Goal: Task Accomplishment & Management: Manage account settings

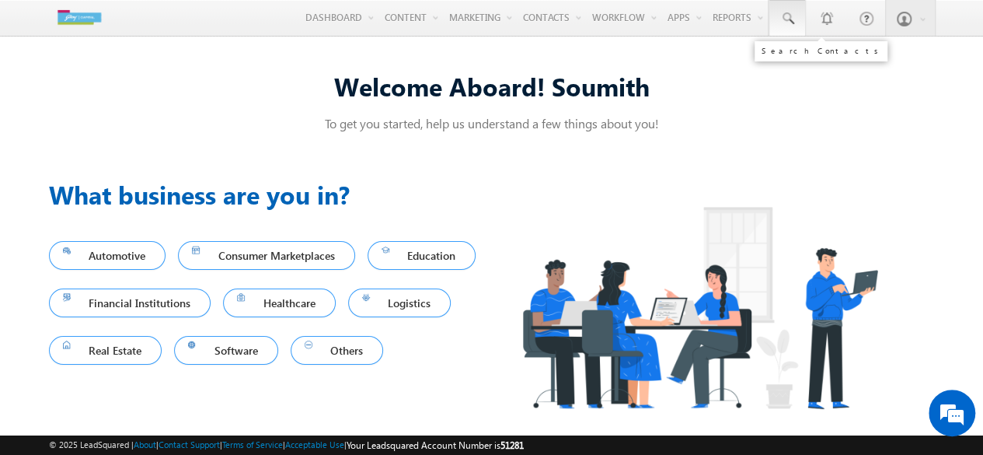
click at [795, 15] on span at bounding box center [787, 19] width 16 height 16
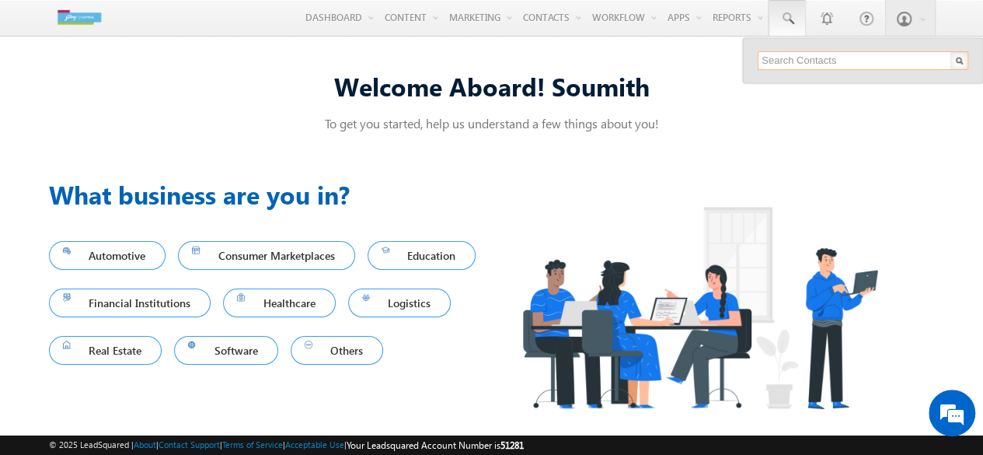
click at [832, 61] on input "text" at bounding box center [863, 60] width 211 height 19
click at [561, 165] on div "Previous What business are you in? Automotive Consumer Marketplaces Education F…" at bounding box center [492, 309] width 886 height 304
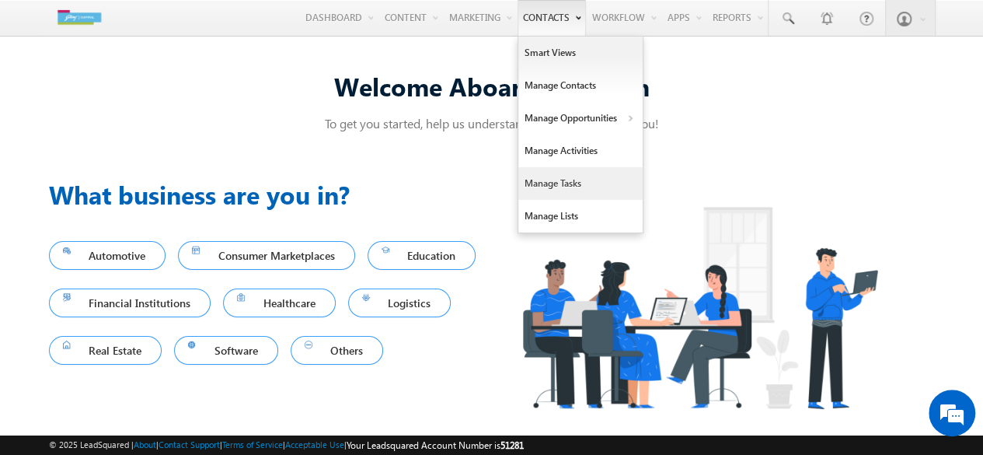
click at [569, 190] on link "Manage Tasks" at bounding box center [580, 183] width 124 height 33
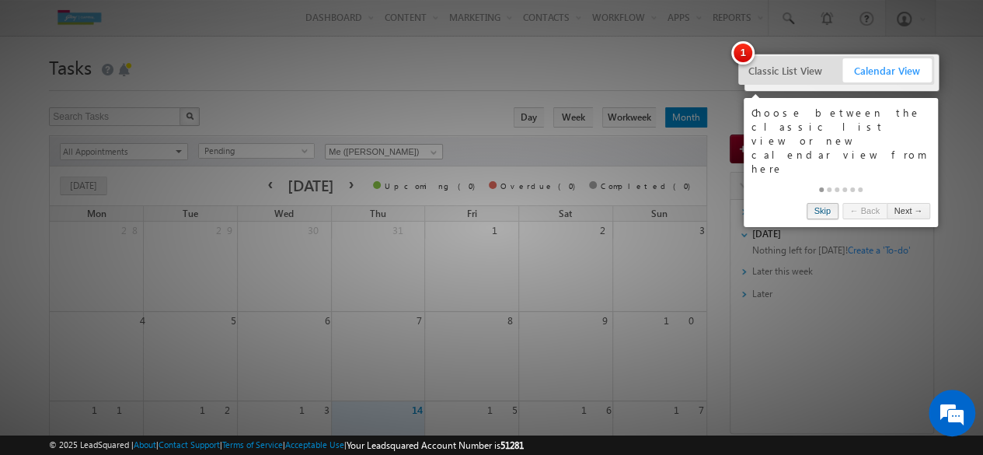
click at [821, 203] on link "Skip" at bounding box center [823, 211] width 32 height 16
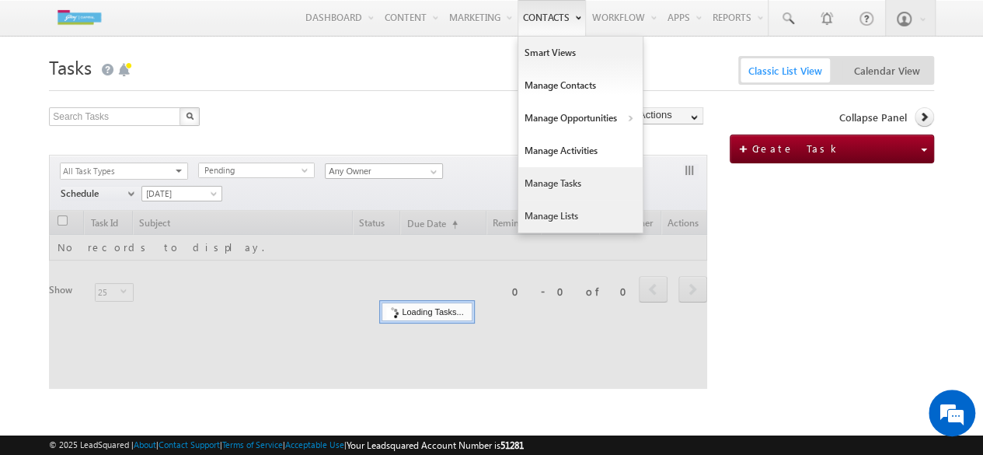
click at [565, 212] on link "Manage Lists" at bounding box center [580, 216] width 124 height 33
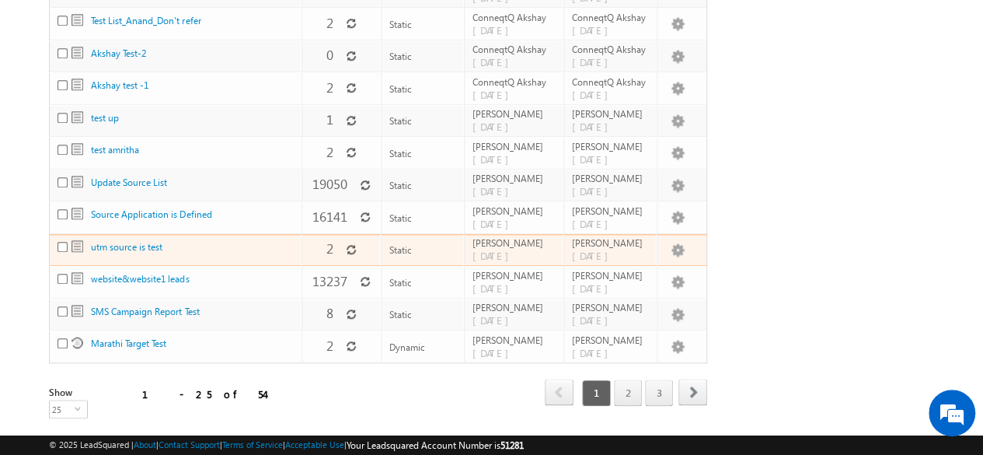
scroll to position [727, 0]
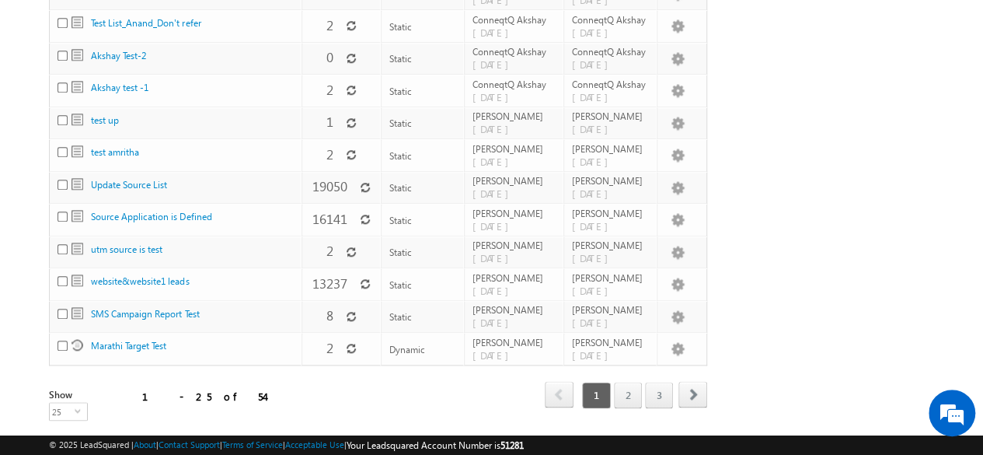
click at [634, 381] on link "2" at bounding box center [628, 394] width 28 height 26
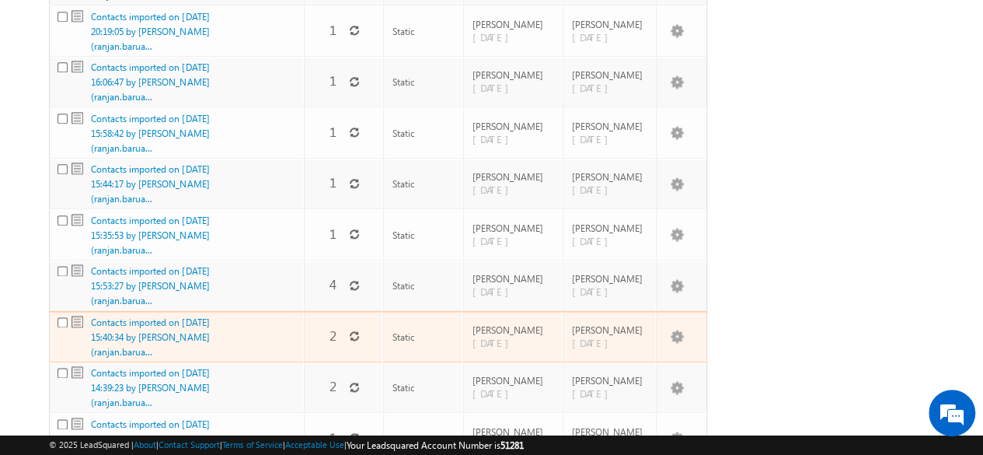
scroll to position [1009, 0]
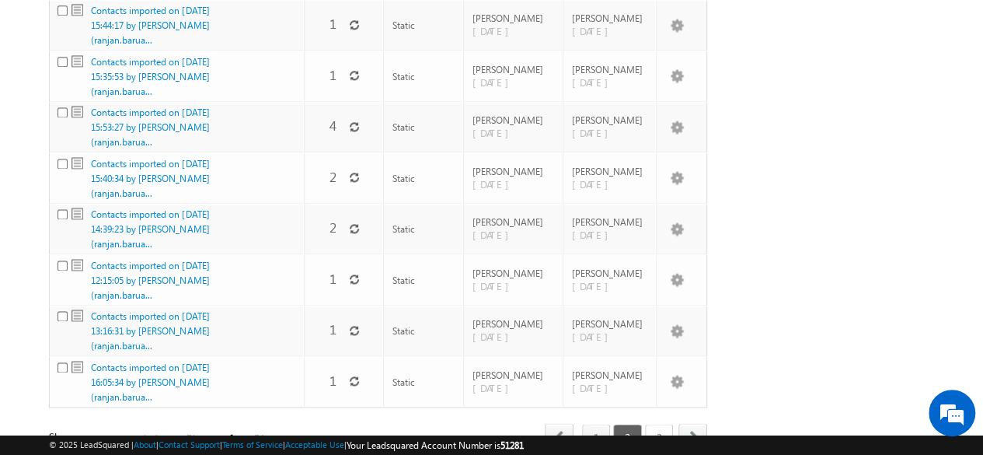
click at [659, 423] on link "3" at bounding box center [659, 436] width 28 height 26
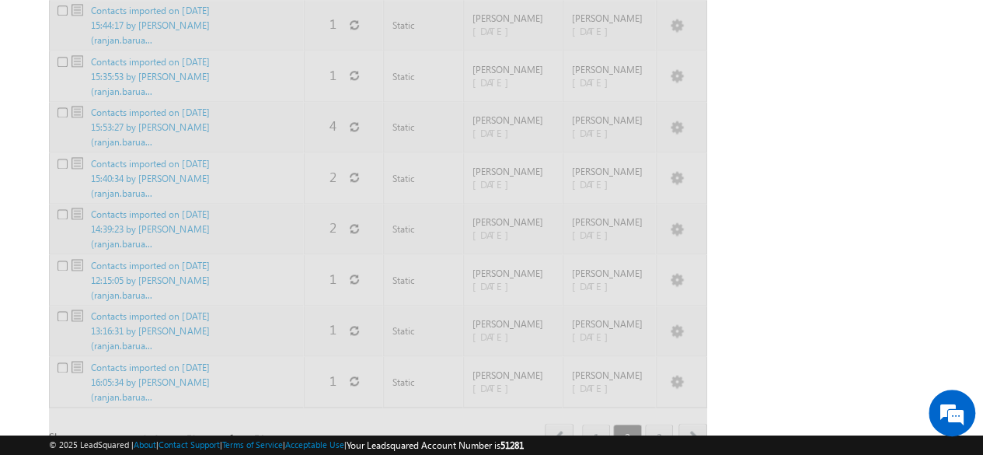
scroll to position [85, 0]
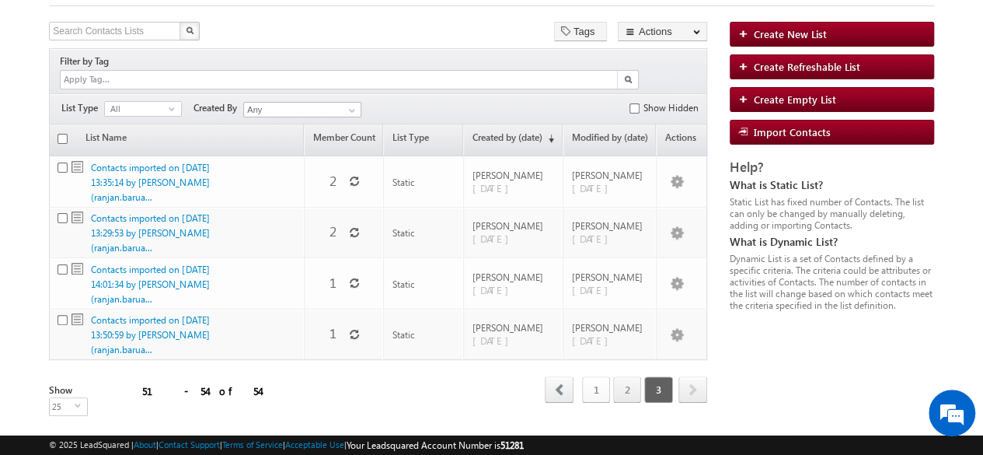
click at [595, 376] on link "1" at bounding box center [596, 389] width 28 height 26
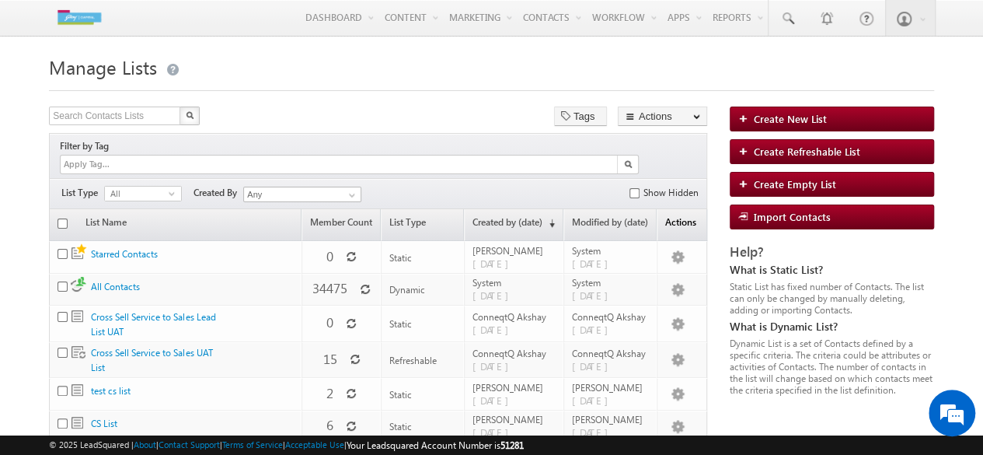
scroll to position [1, 0]
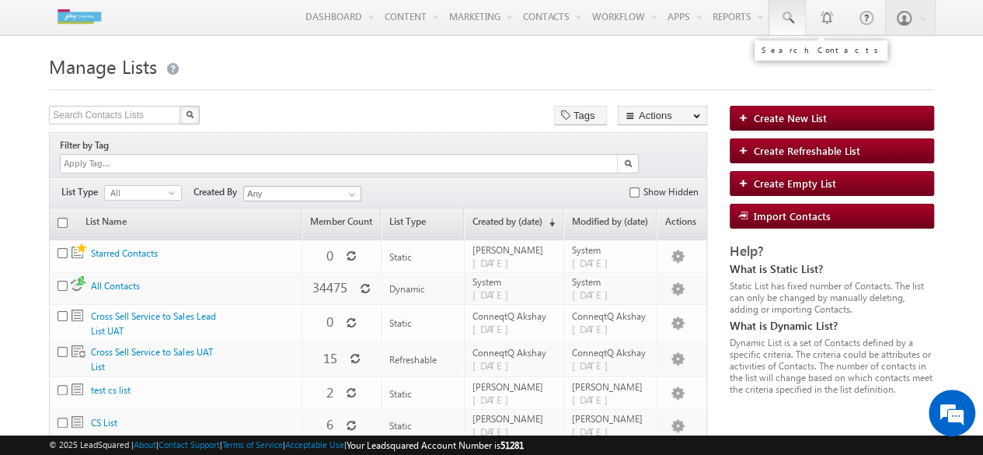
click at [777, 13] on link at bounding box center [786, 17] width 37 height 36
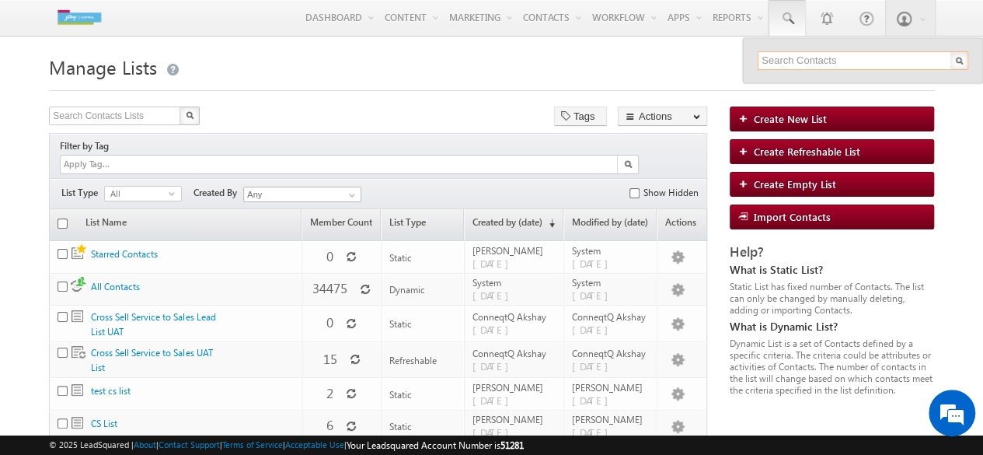
click at [832, 57] on input "text" at bounding box center [863, 60] width 211 height 19
type input "9849303934"
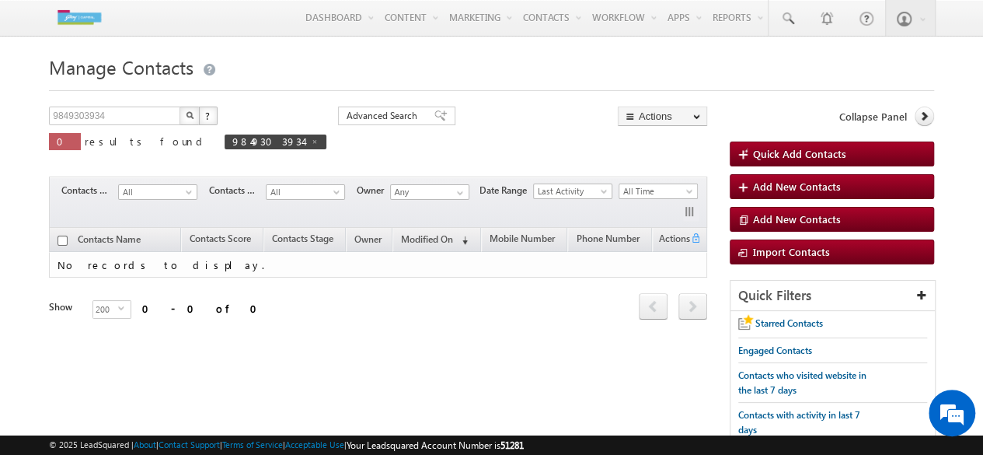
click at [195, 119] on button "button" at bounding box center [189, 115] width 20 height 19
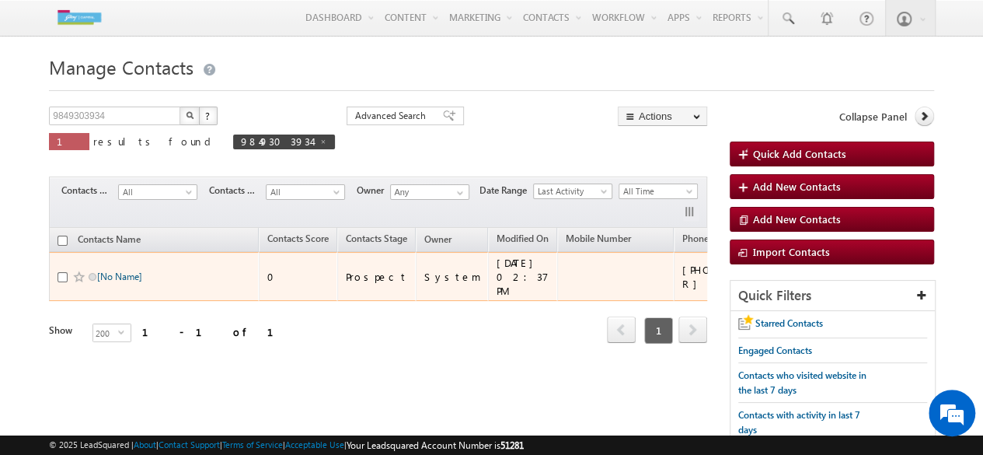
click at [123, 270] on link "[No Name]" at bounding box center [119, 276] width 45 height 12
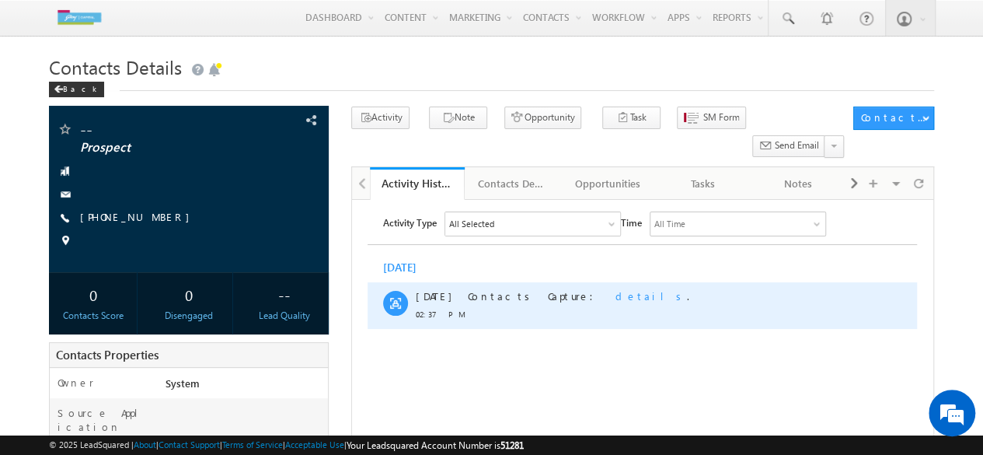
click at [615, 300] on span "details" at bounding box center [650, 295] width 71 height 13
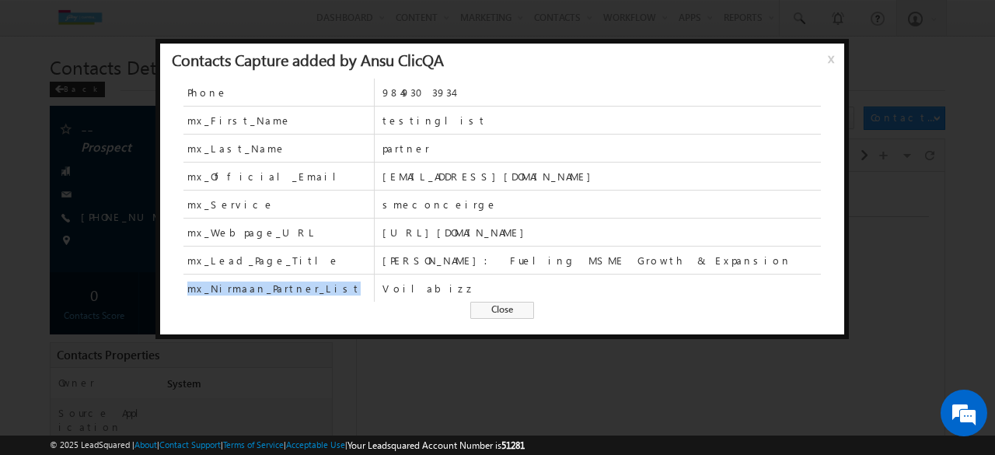
drag, startPoint x: 299, startPoint y: 287, endPoint x: 186, endPoint y: 285, distance: 112.7
click at [186, 285] on span "mx_Nirmaan_Partner_List" at bounding box center [278, 287] width 190 height 27
copy span "mx_Nirmaan_Partner_List"
drag, startPoint x: 423, startPoint y: 289, endPoint x: 381, endPoint y: 285, distance: 41.4
click at [382, 285] on span "Voilabizz" at bounding box center [601, 288] width 438 height 14
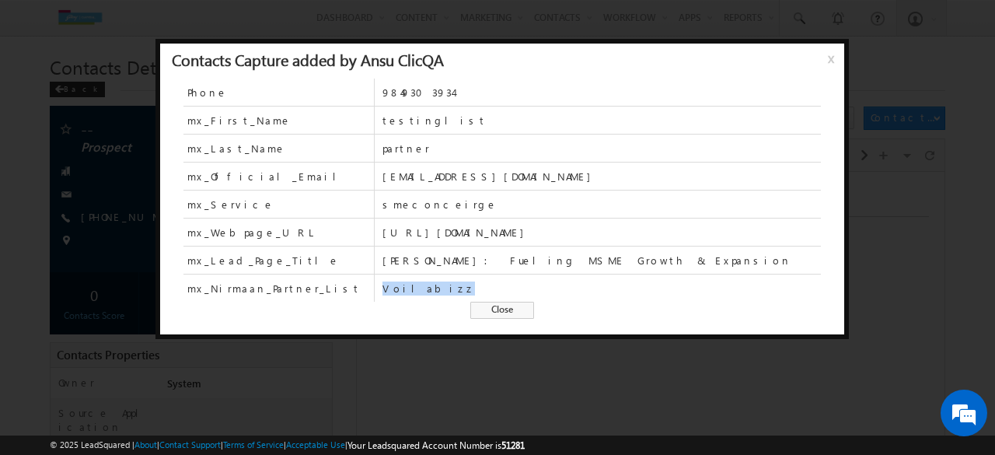
copy span "Voilabizz"
click at [517, 303] on span "Close" at bounding box center [502, 309] width 64 height 17
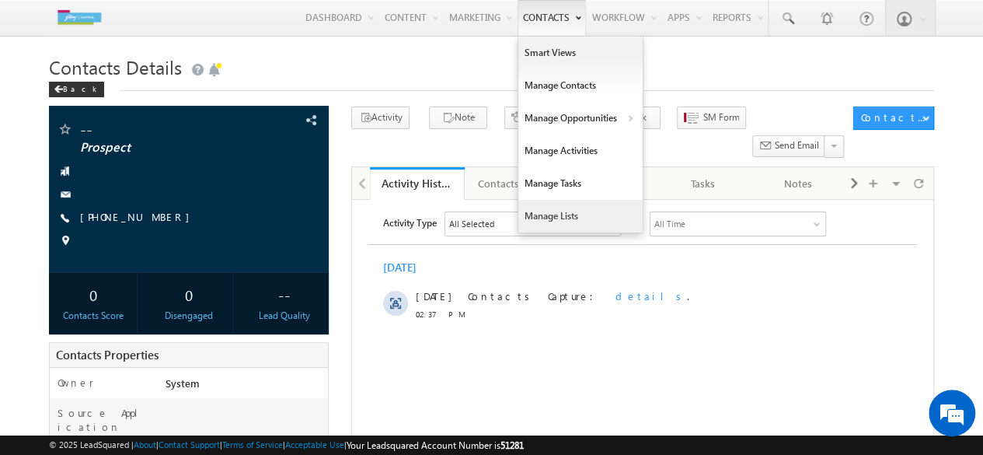
click at [582, 218] on link "Manage Lists" at bounding box center [580, 216] width 124 height 33
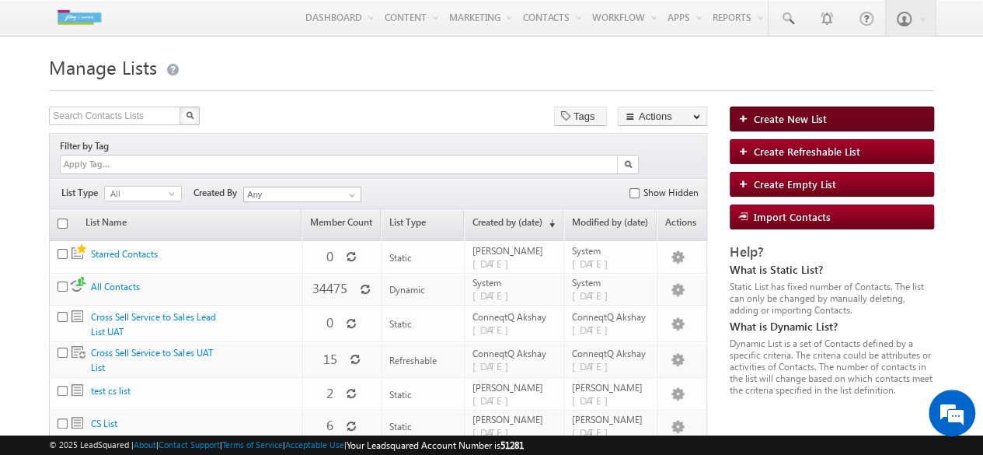
click at [805, 124] on span "Create New List" at bounding box center [790, 118] width 73 height 13
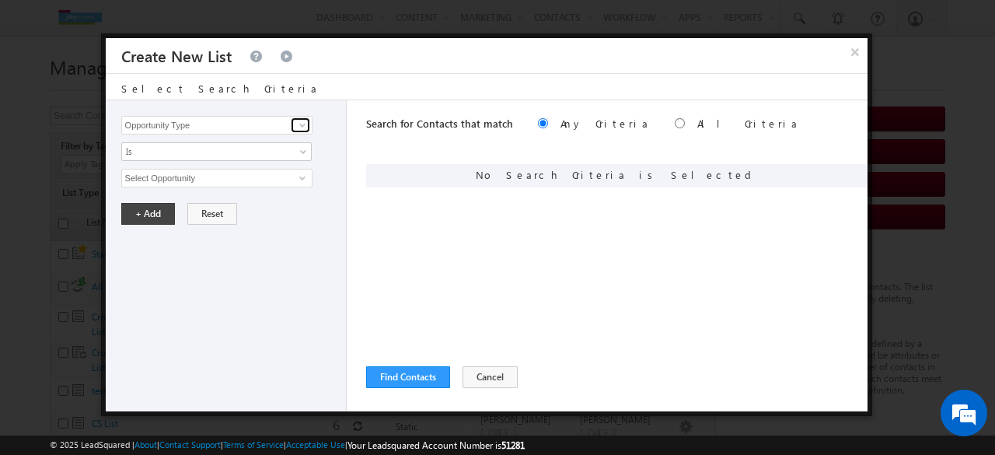
click at [301, 124] on span at bounding box center [302, 125] width 12 height 12
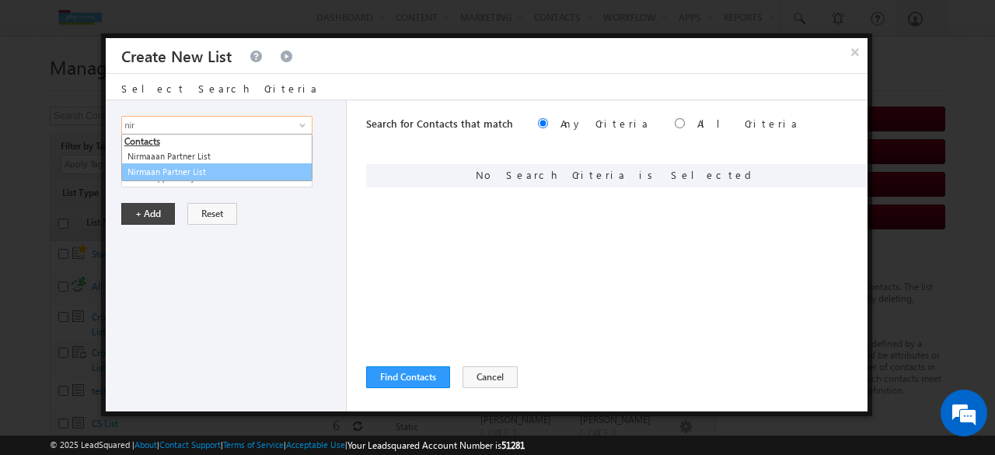
click at [212, 170] on link "Nirmaan Partner List" at bounding box center [216, 172] width 191 height 18
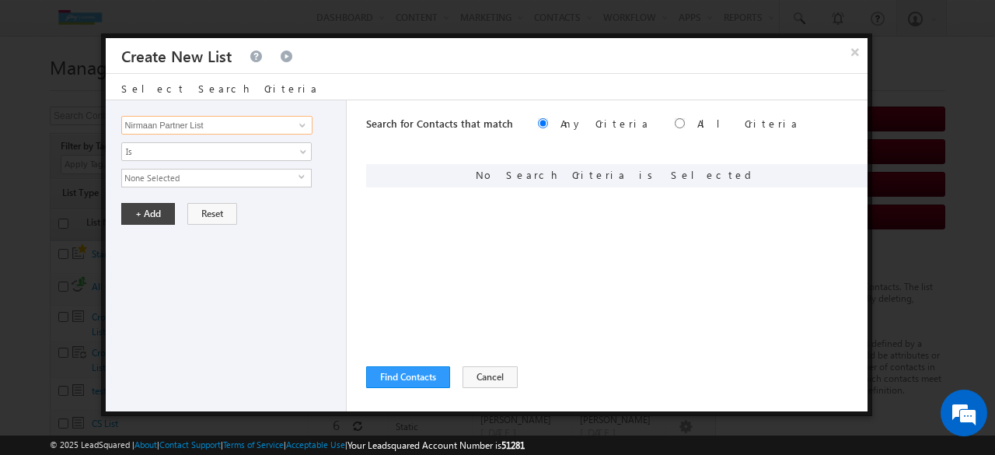
type input "Nirmaan Partner List"
click at [185, 176] on span "None Selected" at bounding box center [210, 177] width 176 height 17
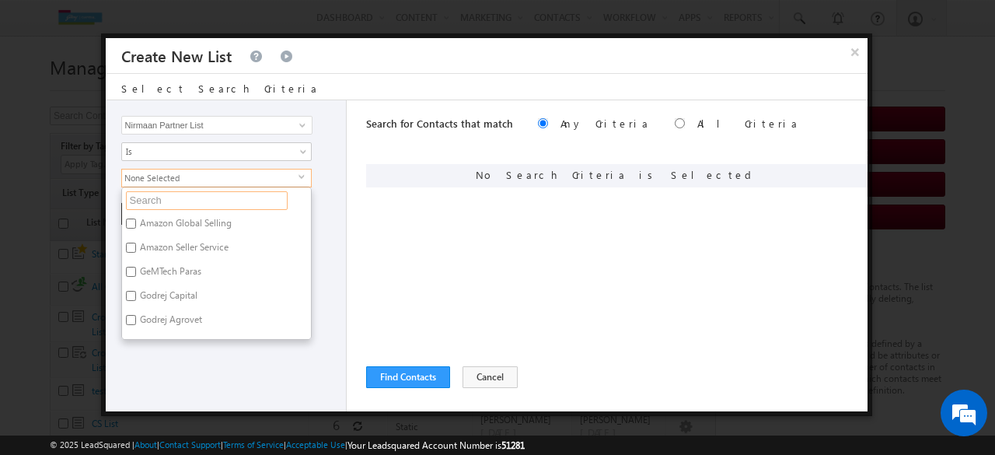
click at [213, 196] on input "text" at bounding box center [207, 200] width 162 height 19
type input "v"
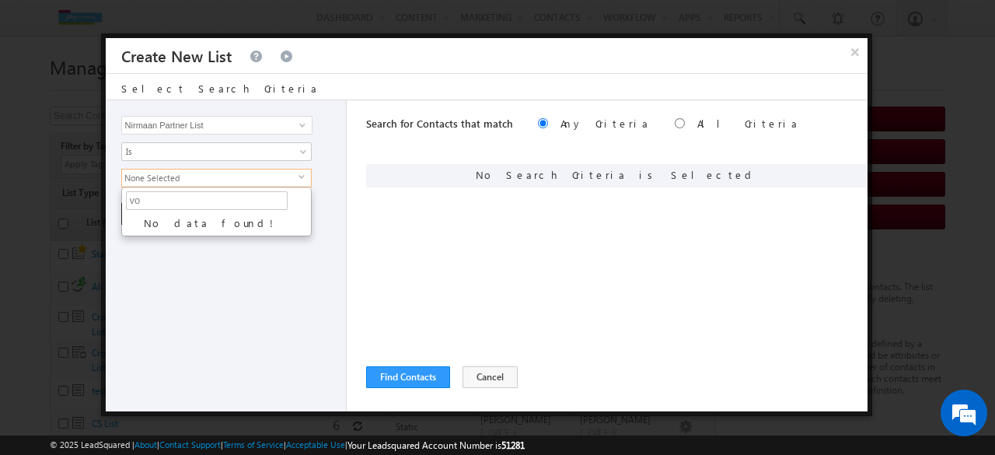
type input "v"
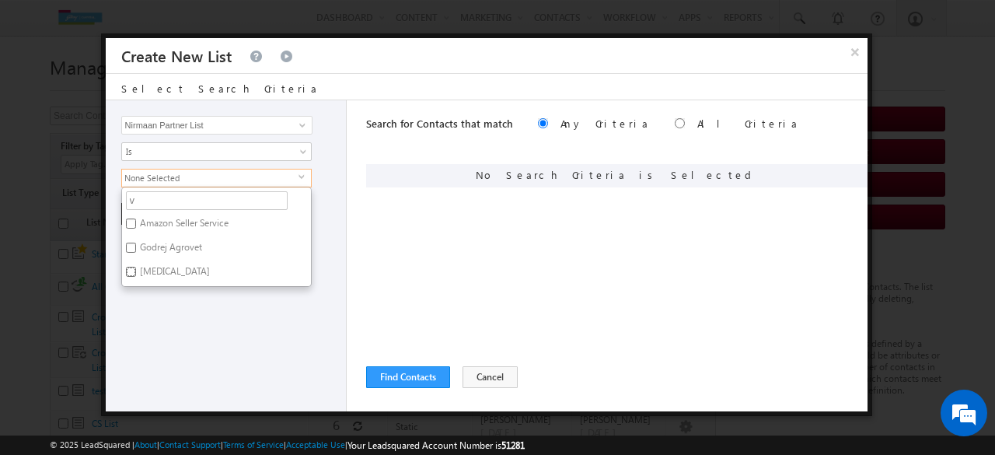
click at [131, 270] on input "Zolvit" at bounding box center [131, 272] width 10 height 10
checkbox input "true"
click at [301, 336] on div "Opportunity Type Contacts Activity Task Sales Group Prospect Id ABB Address 1 A…" at bounding box center [226, 255] width 241 height 311
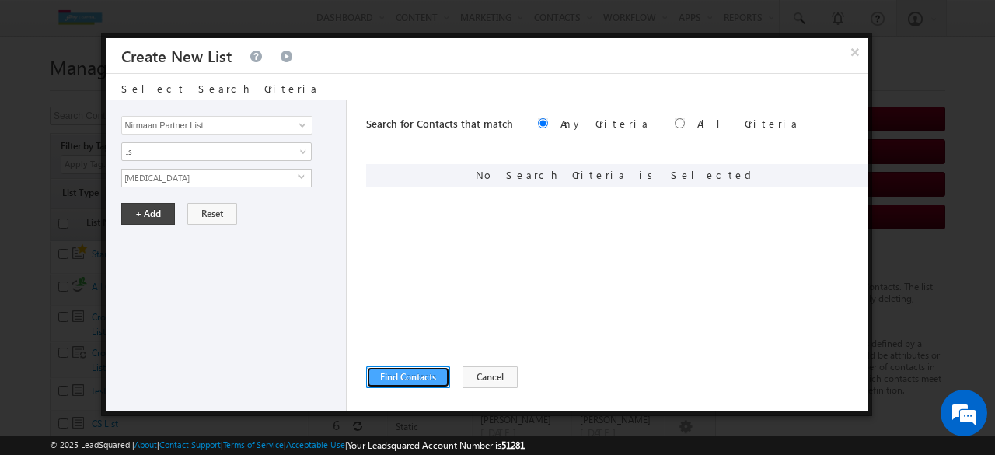
click at [421, 378] on button "Find Contacts" at bounding box center [408, 377] width 84 height 22
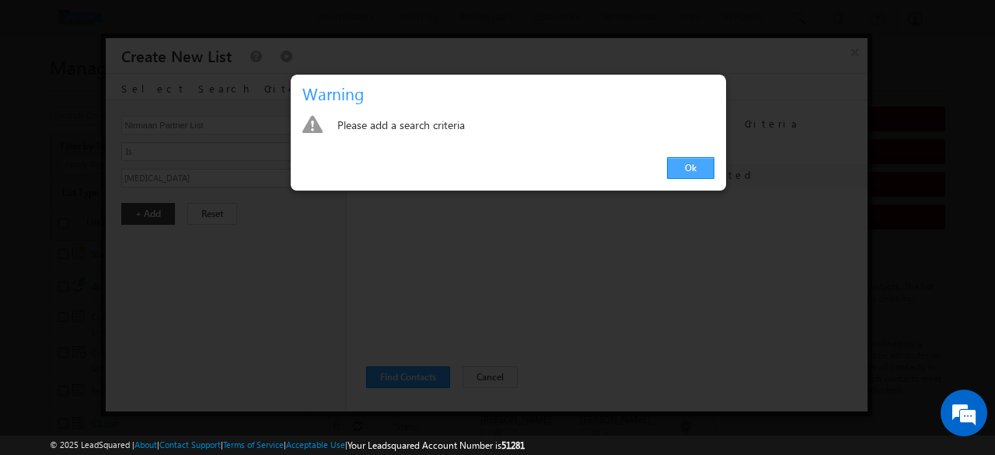
click at [681, 165] on link "Ok" at bounding box center [690, 168] width 47 height 22
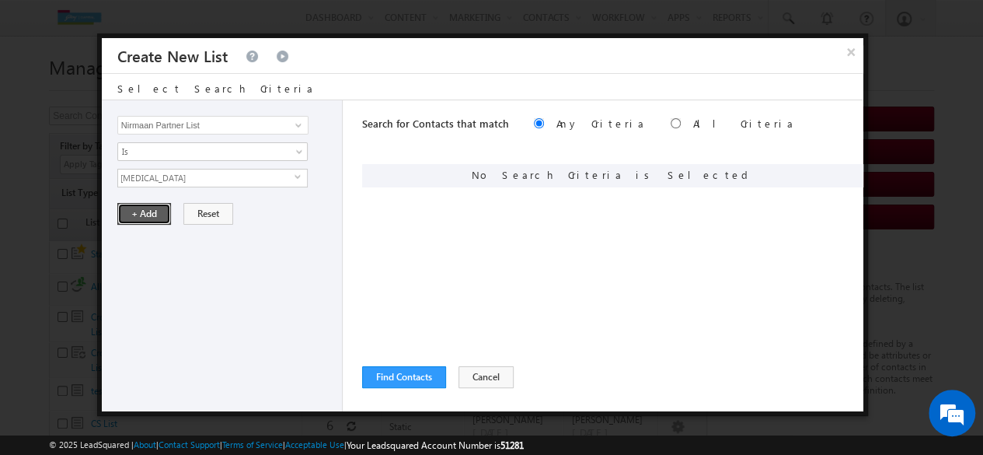
click at [152, 211] on button "+ Add" at bounding box center [144, 214] width 54 height 22
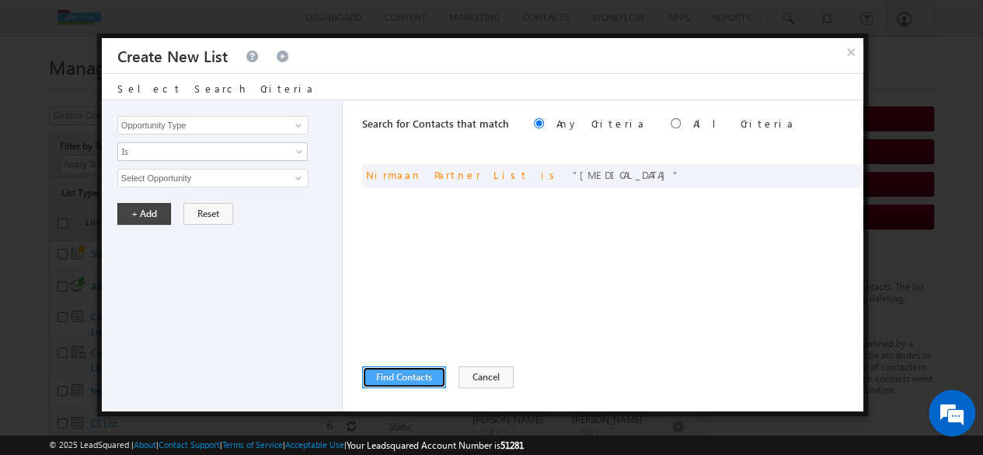
click at [387, 383] on button "Find Contacts" at bounding box center [404, 377] width 84 height 22
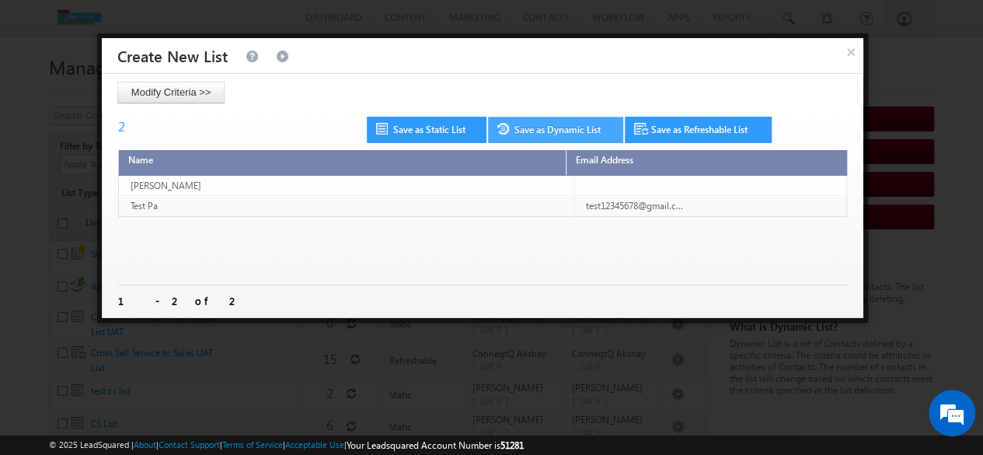
click at [553, 127] on link "Save as Dynamic List" at bounding box center [555, 130] width 135 height 26
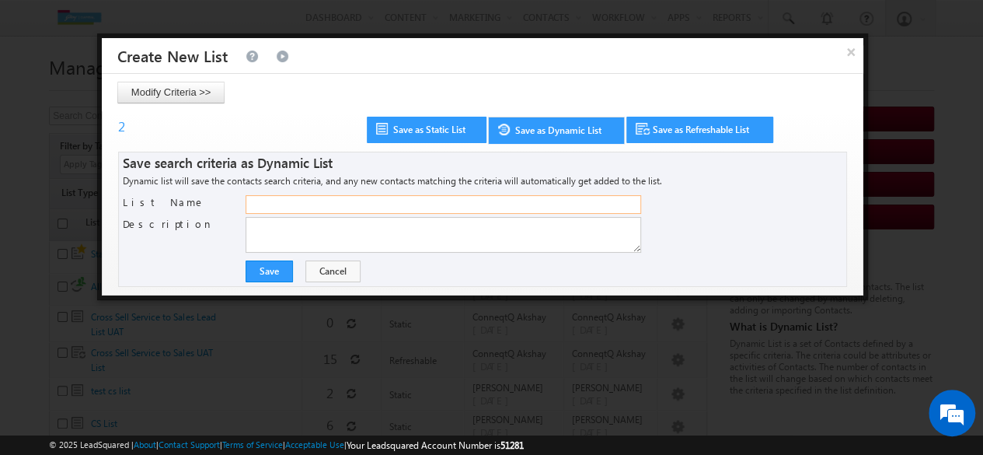
click at [378, 200] on input "List Name" at bounding box center [443, 204] width 395 height 19
paste input "Voilabizz"
type input "V"
type input "Zolvit"
click at [313, 228] on textarea "Description" at bounding box center [443, 235] width 395 height 36
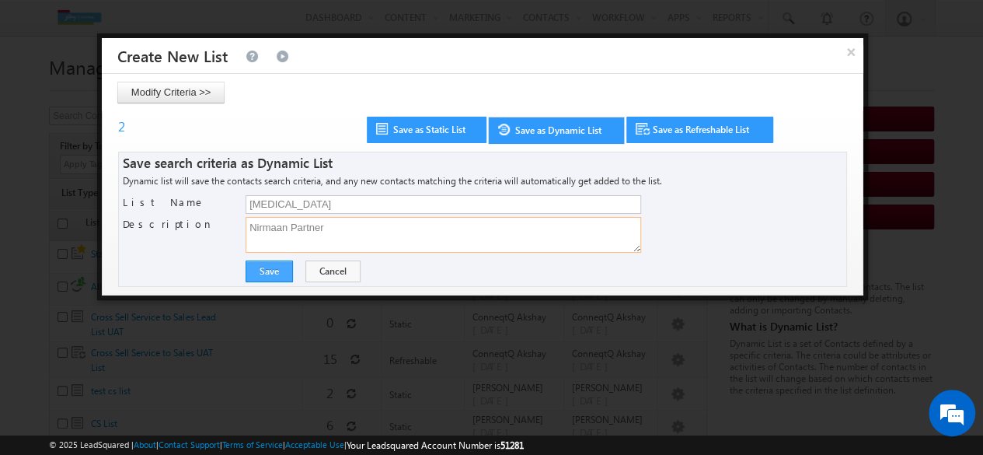
type textarea "Nirmaan Partner"
click at [273, 273] on button "Save" at bounding box center [269, 271] width 47 height 22
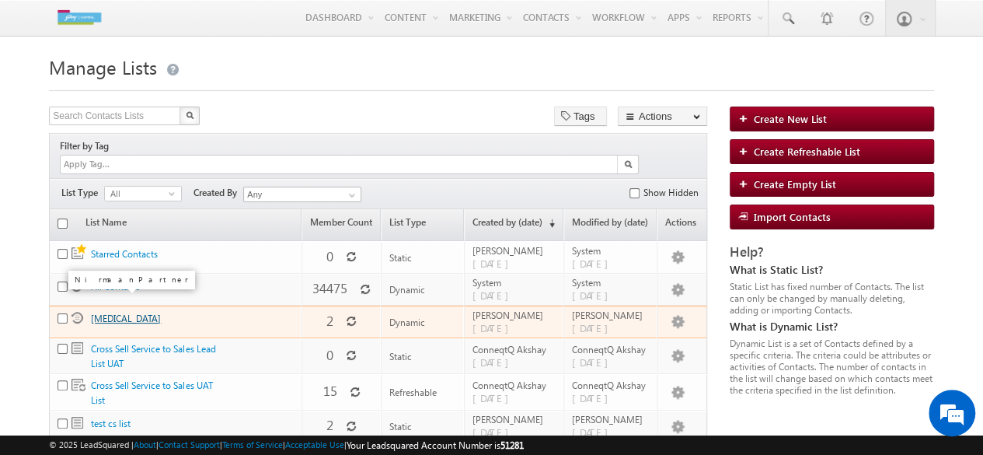
click at [110, 312] on link "Zolvit" at bounding box center [126, 318] width 70 height 12
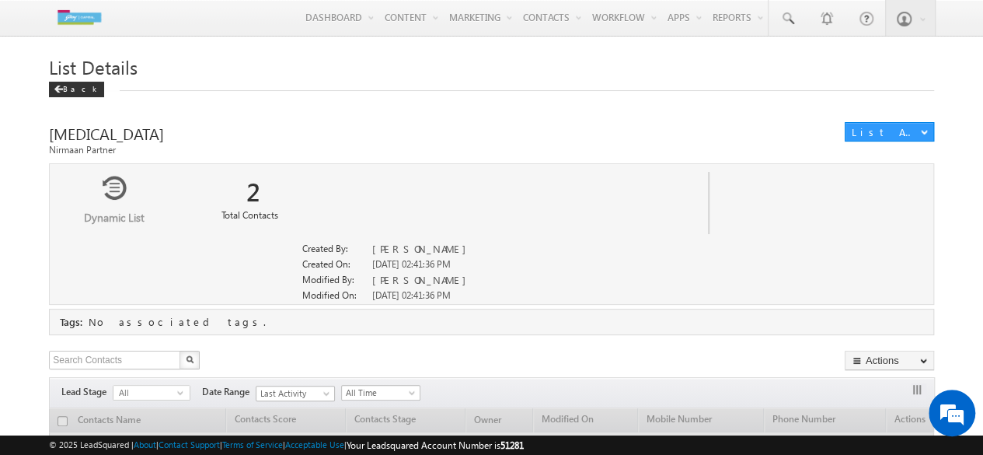
scroll to position [145, 0]
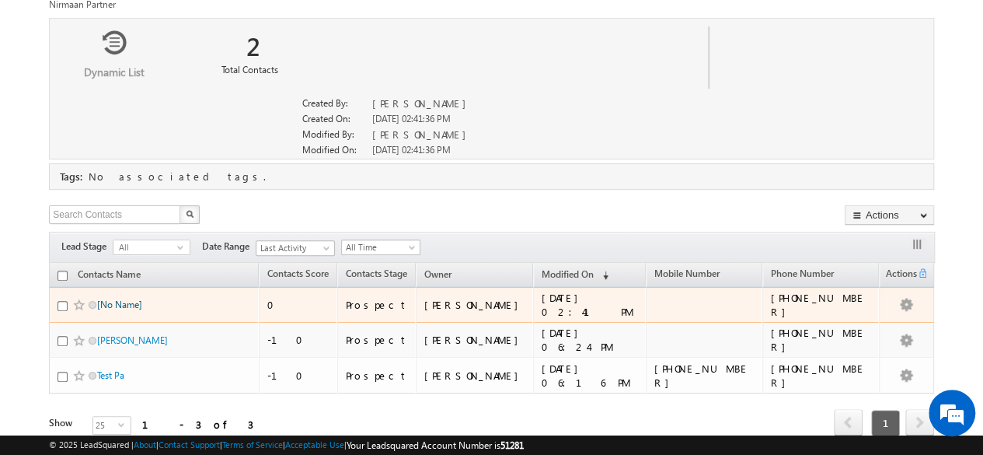
click at [130, 304] on link "[No Name]" at bounding box center [119, 304] width 45 height 12
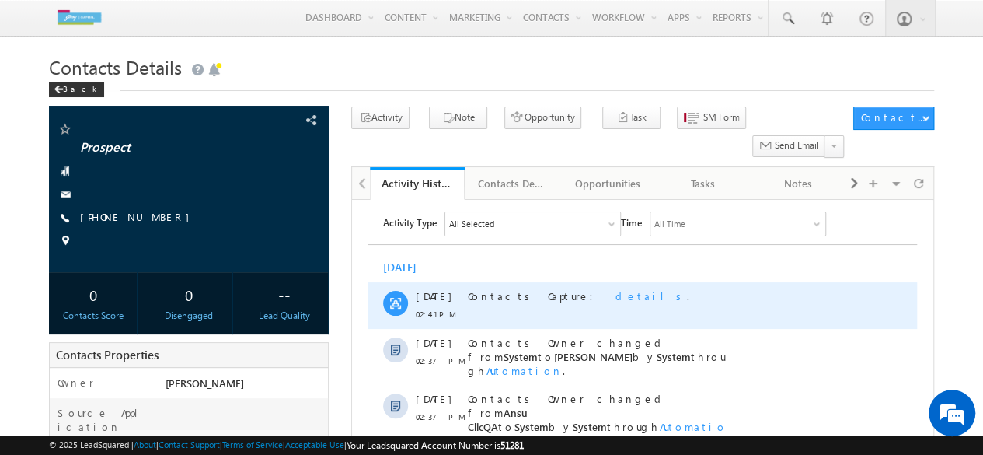
click at [615, 300] on span "details" at bounding box center [650, 295] width 71 height 13
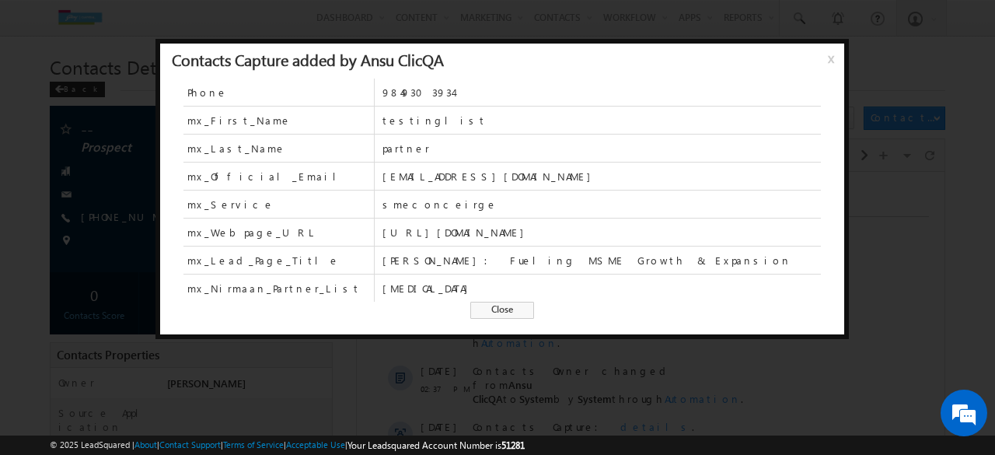
click at [518, 304] on span "Close" at bounding box center [502, 309] width 64 height 17
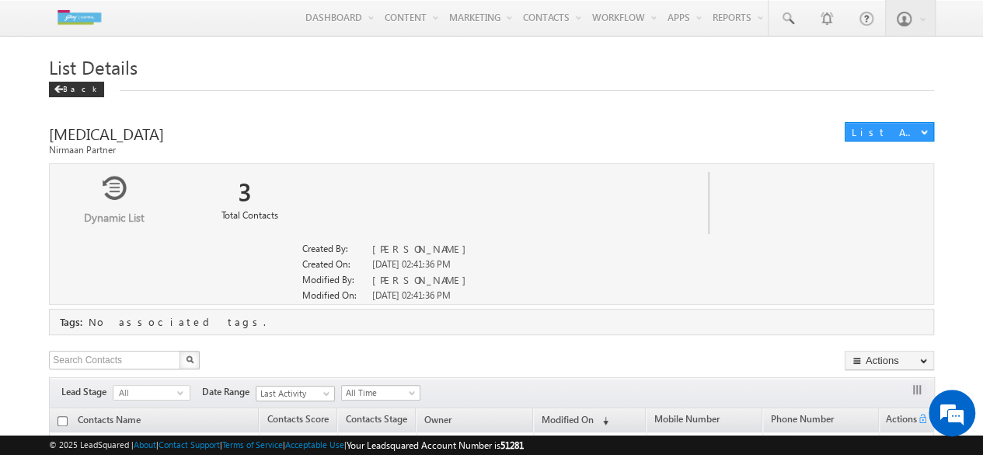
click at [112, 197] on div at bounding box center [114, 187] width 128 height 47
click at [117, 182] on div at bounding box center [114, 187] width 128 height 47
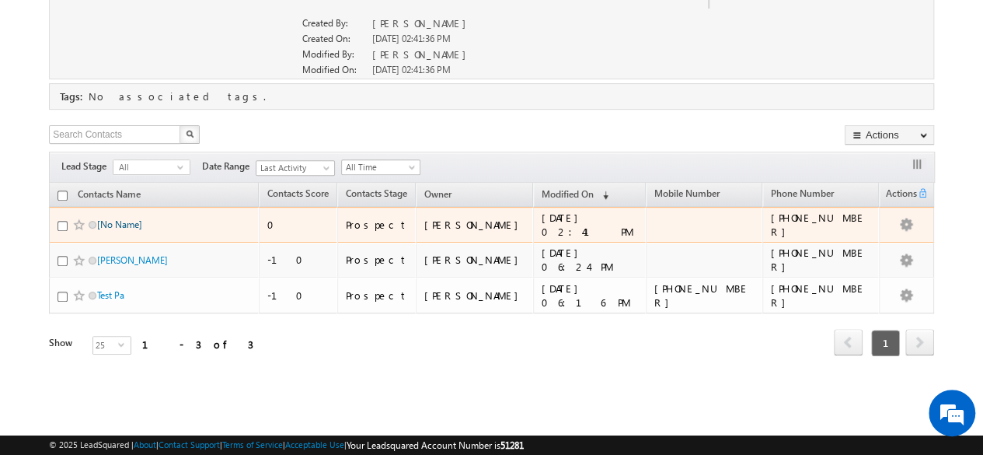
click at [127, 225] on link "[No Name]" at bounding box center [119, 224] width 45 height 12
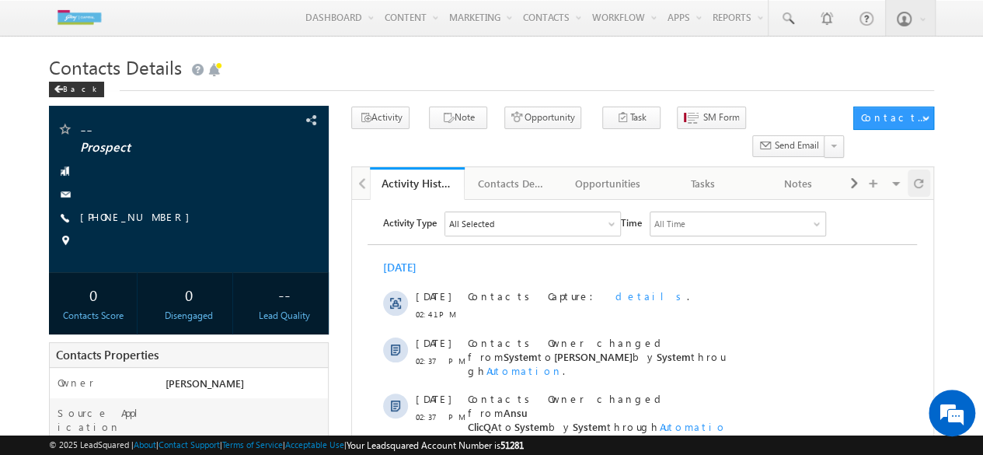
click at [920, 169] on span at bounding box center [918, 182] width 9 height 27
click at [912, 169] on div at bounding box center [919, 182] width 23 height 27
click at [925, 169] on div at bounding box center [919, 182] width 23 height 27
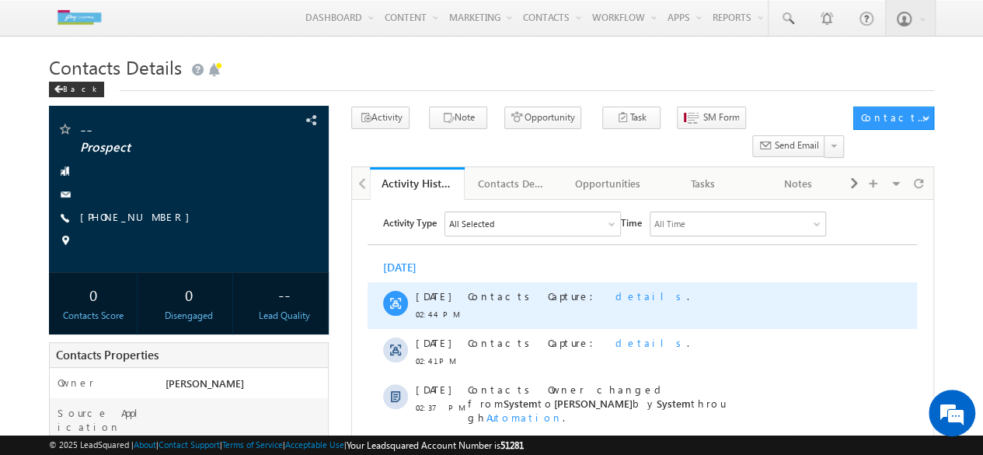
click at [615, 296] on span "details" at bounding box center [650, 295] width 71 height 13
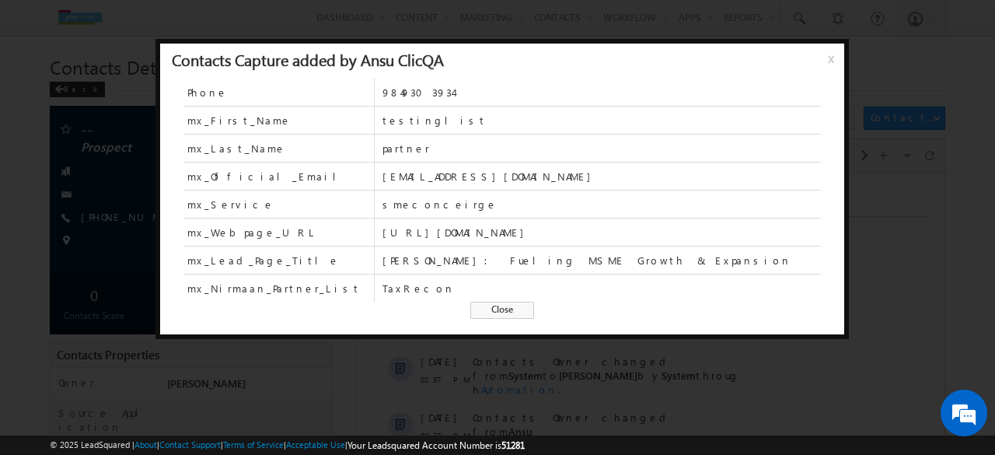
click at [830, 62] on span "x" at bounding box center [833, 65] width 12 height 28
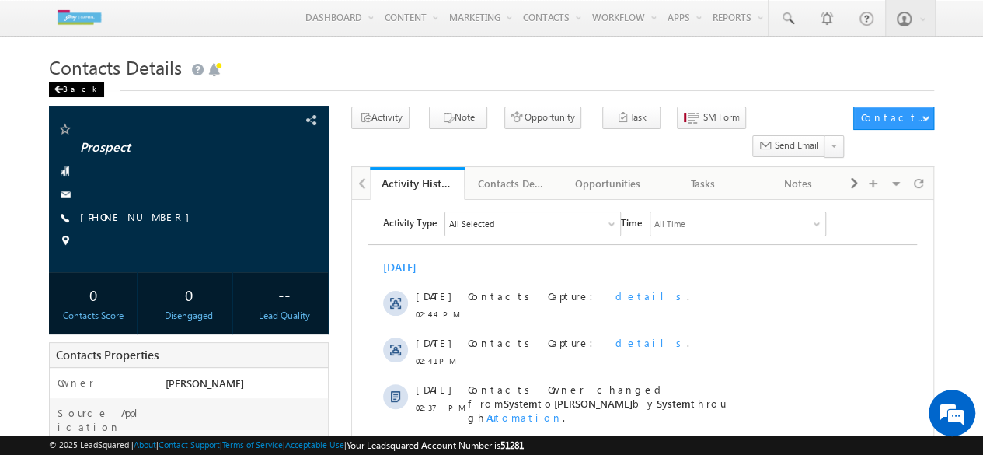
click at [50, 85] on div "Back" at bounding box center [76, 90] width 55 height 16
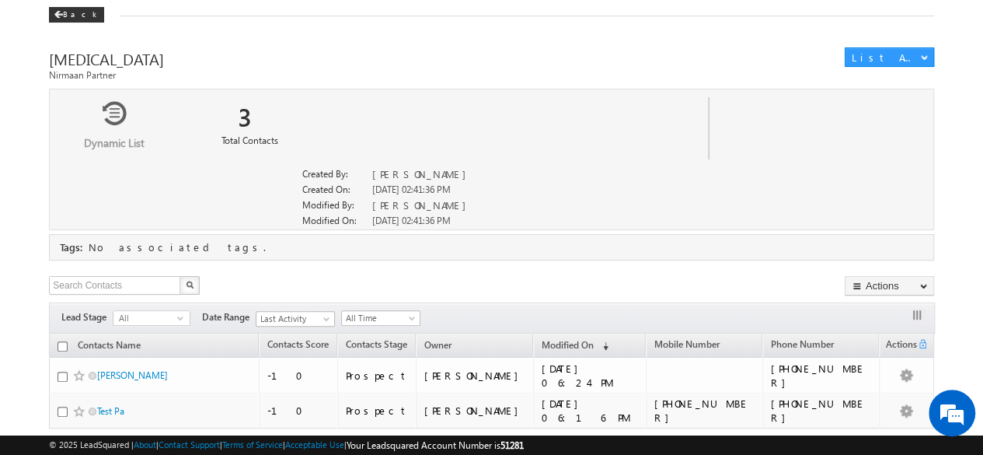
scroll to position [75, 0]
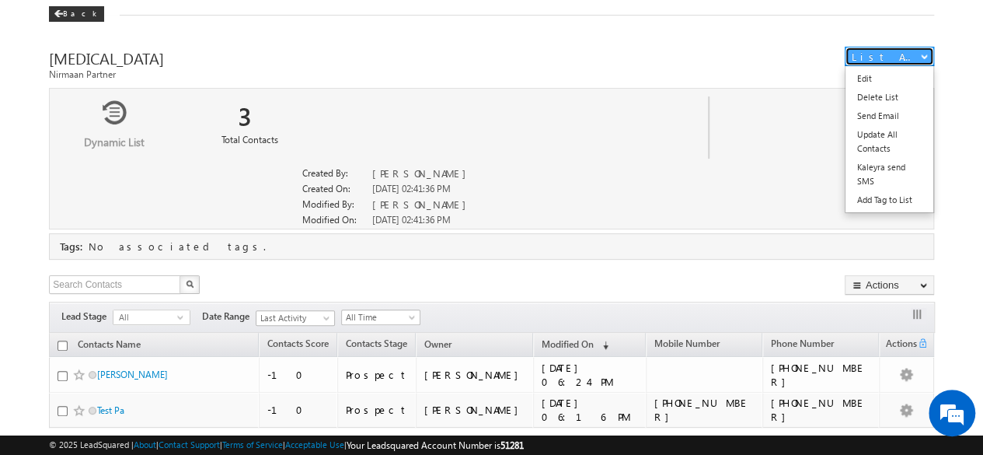
click at [891, 57] on div "List Actions" at bounding box center [885, 57] width 66 height 14
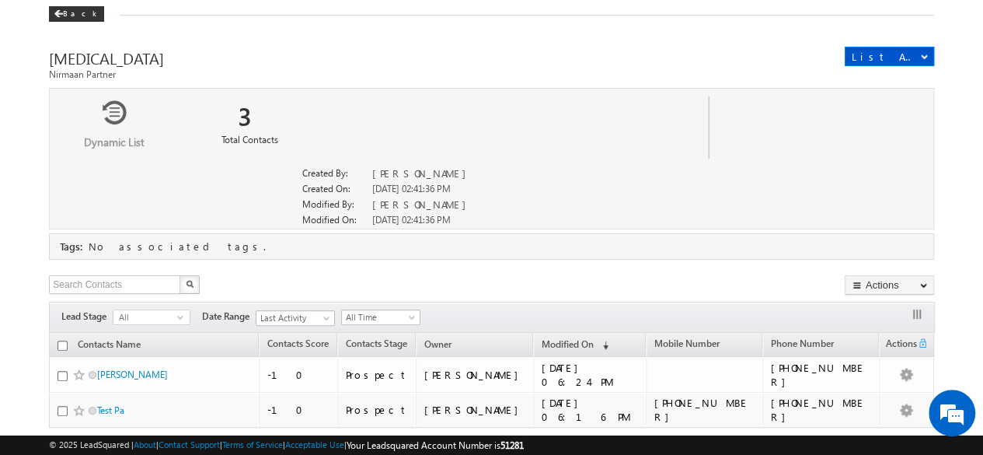
click at [945, 181] on body "Menu Soumith Reddy soumi th.re ddy@g odrej capit al.co" at bounding box center [491, 230] width 983 height 611
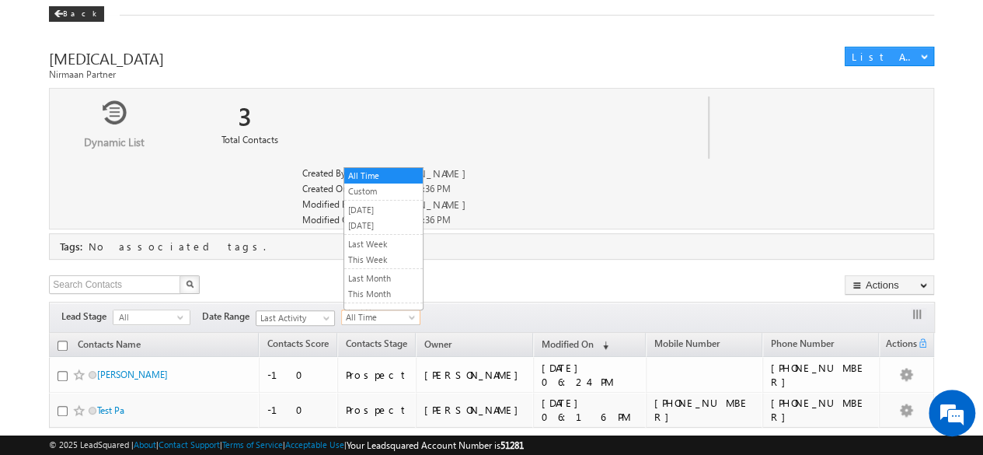
click at [379, 315] on span "All Time" at bounding box center [379, 317] width 74 height 14
click at [379, 218] on link "[DATE]" at bounding box center [383, 225] width 78 height 14
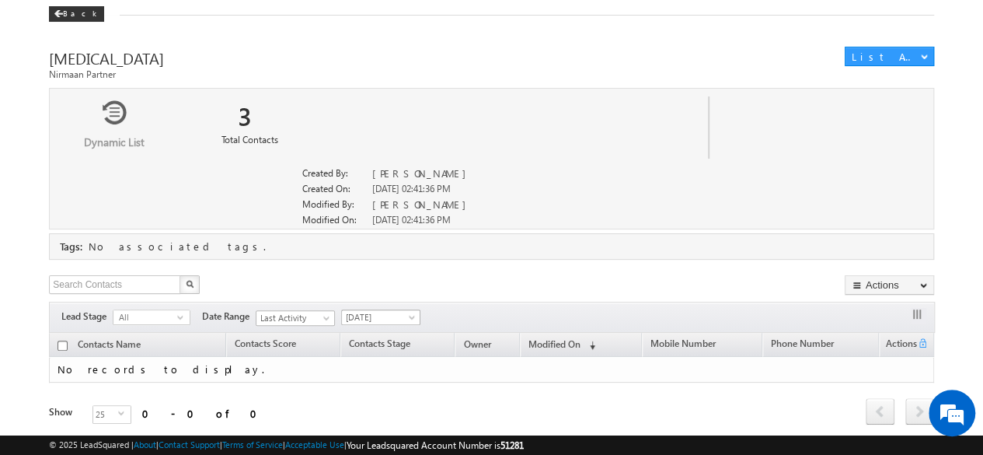
click at [410, 317] on span at bounding box center [413, 320] width 12 height 12
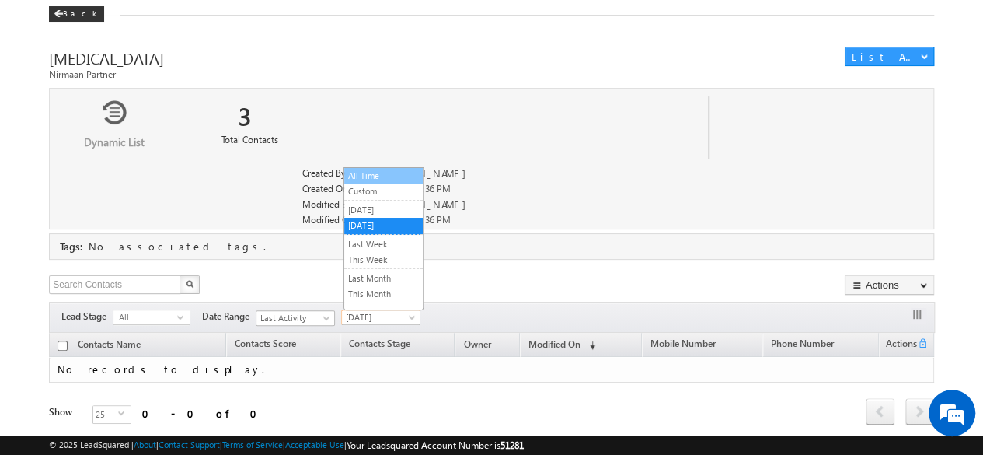
click at [378, 177] on link "All Time" at bounding box center [383, 176] width 78 height 14
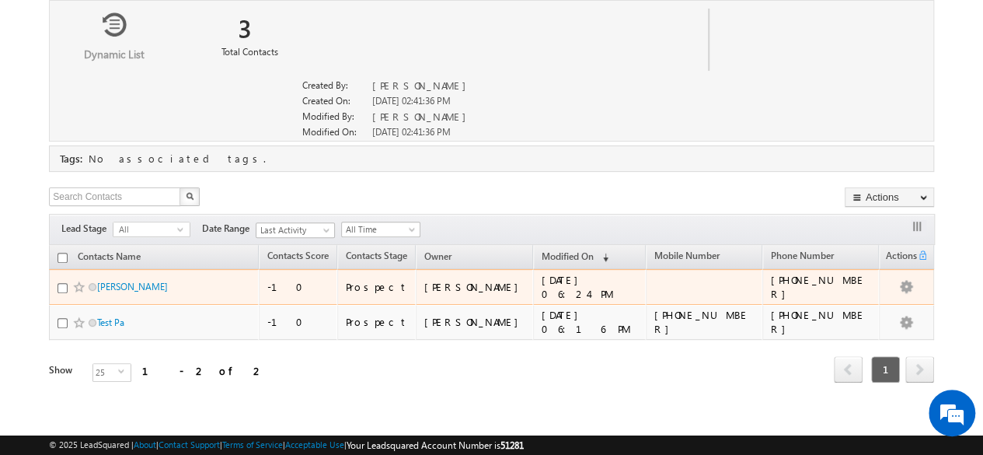
scroll to position [171, 0]
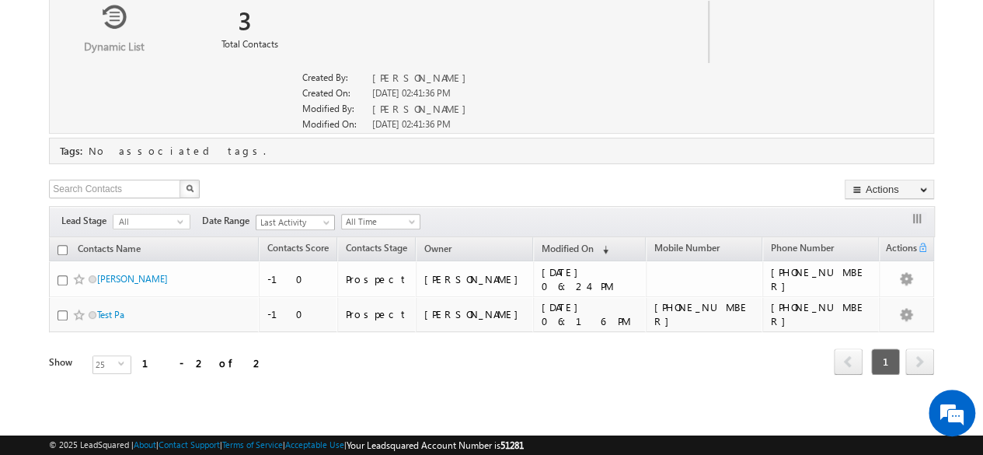
click at [309, 224] on span "Last Activity" at bounding box center [293, 222] width 74 height 14
click at [310, 225] on span "Last Activity" at bounding box center [293, 222] width 74 height 14
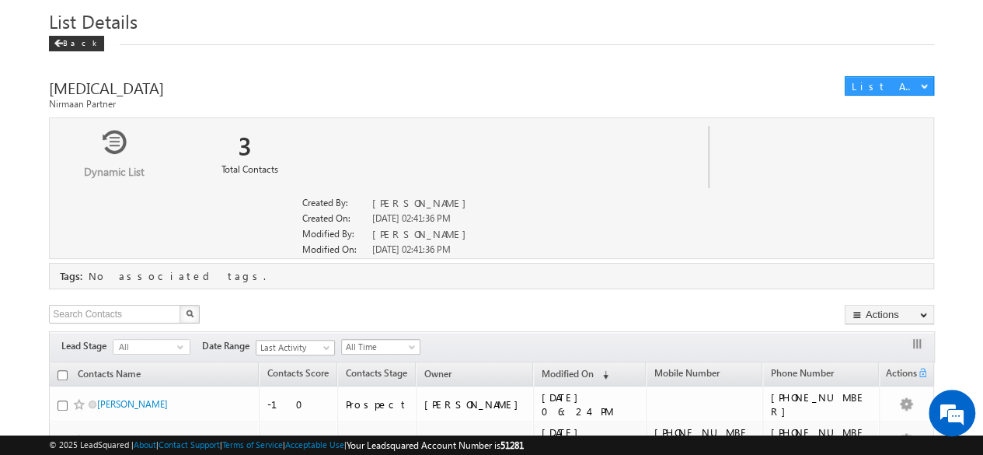
scroll to position [138, 0]
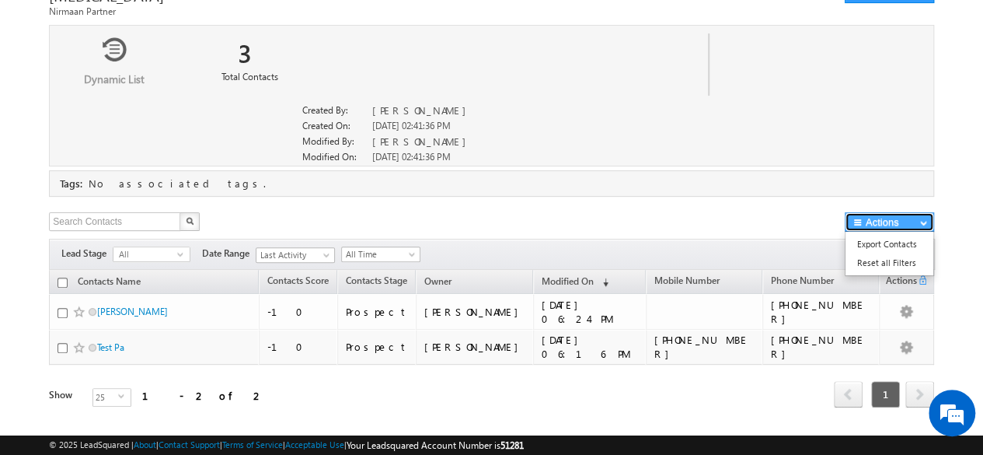
click at [925, 220] on span "button" at bounding box center [923, 222] width 7 height 6
click at [618, 219] on div "Search Contacts X 2 results found Actions Export Contacts Reset all Filters Act…" at bounding box center [491, 223] width 885 height 23
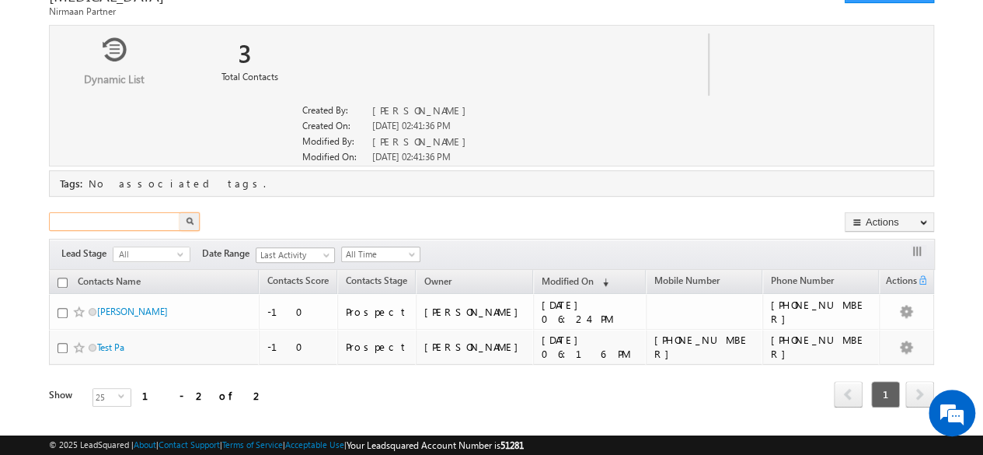
click at [151, 218] on input "text" at bounding box center [115, 221] width 133 height 19
click at [183, 222] on button "button" at bounding box center [189, 221] width 20 height 19
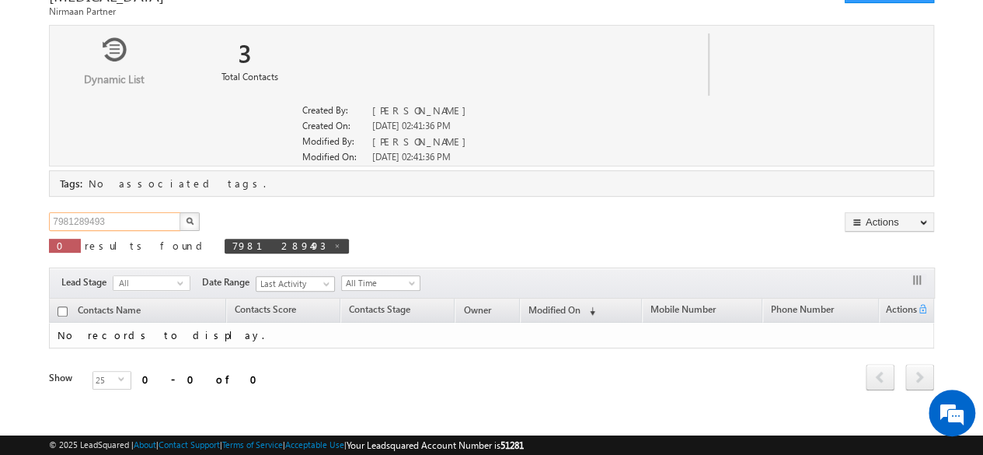
click at [154, 223] on input "7981289493" at bounding box center [115, 221] width 133 height 19
type input "7"
type input "Search Contacts"
click at [333, 245] on span at bounding box center [337, 246] width 8 height 8
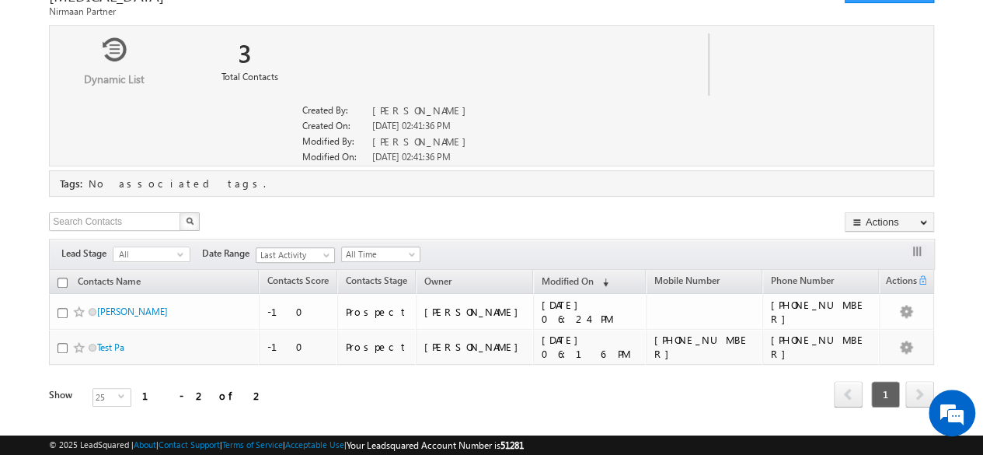
drag, startPoint x: 211, startPoint y: 245, endPoint x: 361, endPoint y: 215, distance: 152.8
click at [361, 215] on div "Search Contacts X 2 results found Actions Export Contacts Reset all Filters Act…" at bounding box center [491, 331] width 885 height 239
click at [953, 197] on body "Menu Soumith Reddy soumi th.re ddy@g odrej capit al.co" at bounding box center [491, 167] width 983 height 611
